Goal: Navigation & Orientation: Find specific page/section

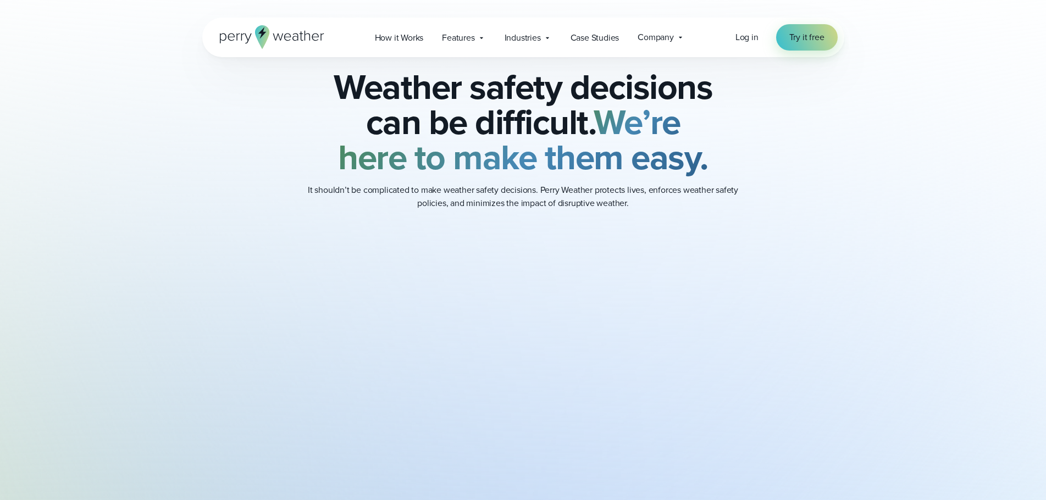
scroll to position [798, 0]
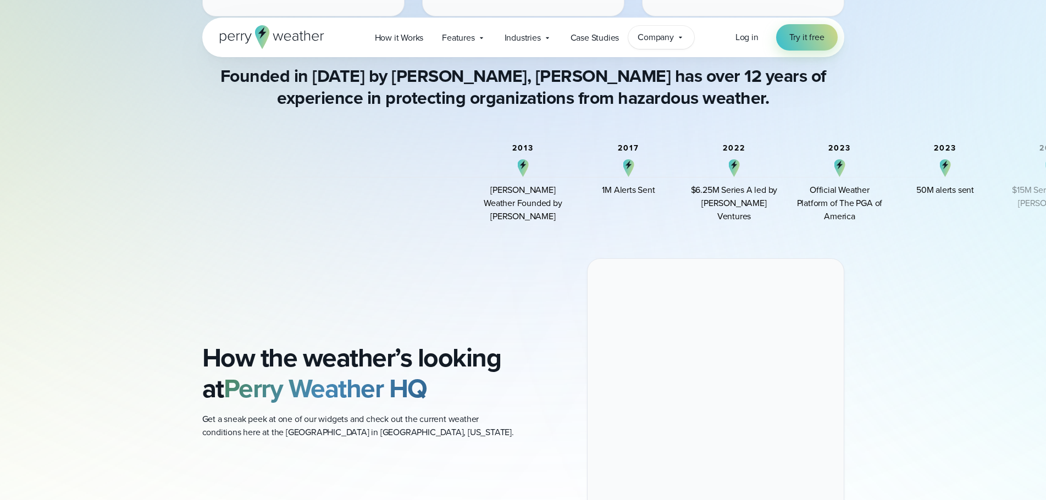
click at [670, 35] on span "Company" at bounding box center [655, 37] width 36 height 13
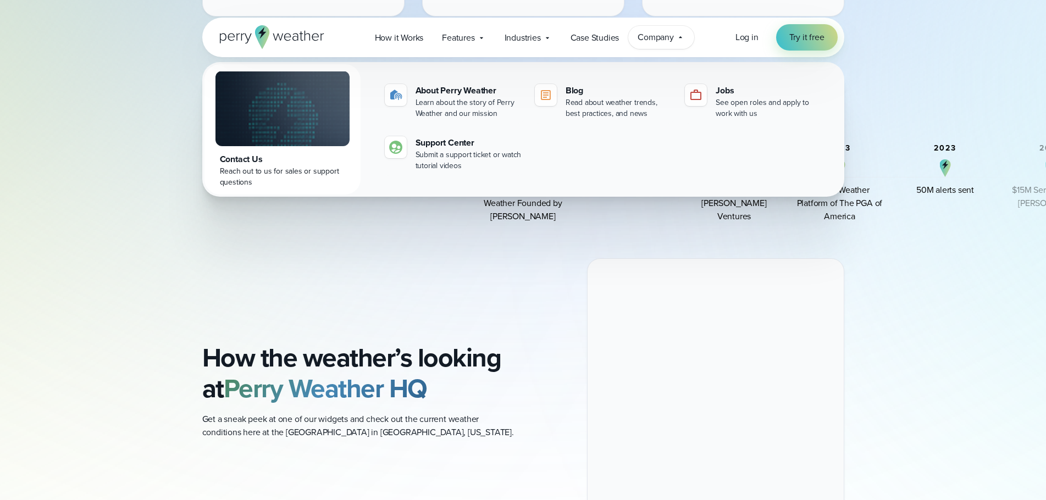
click at [670, 35] on span "Company" at bounding box center [655, 37] width 36 height 13
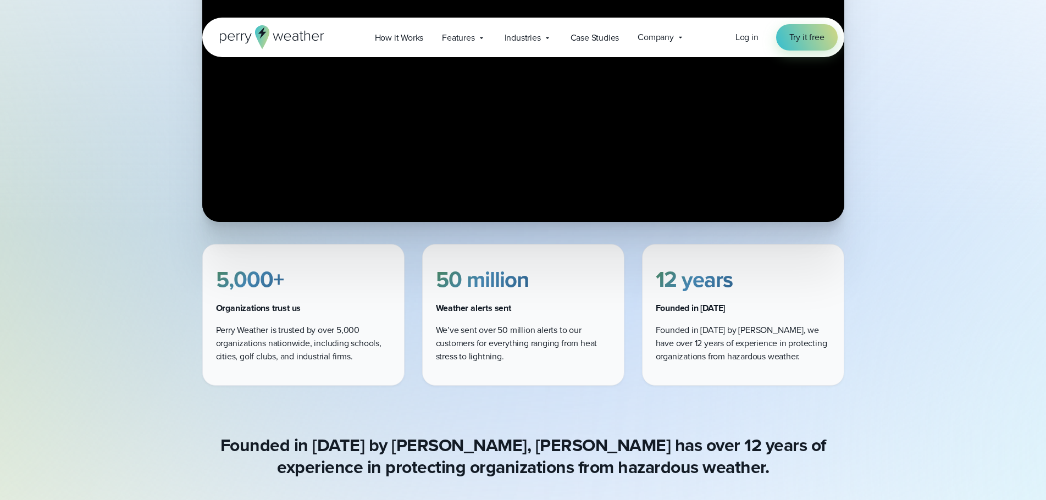
scroll to position [643, 0]
